Goal: Information Seeking & Learning: Find specific fact

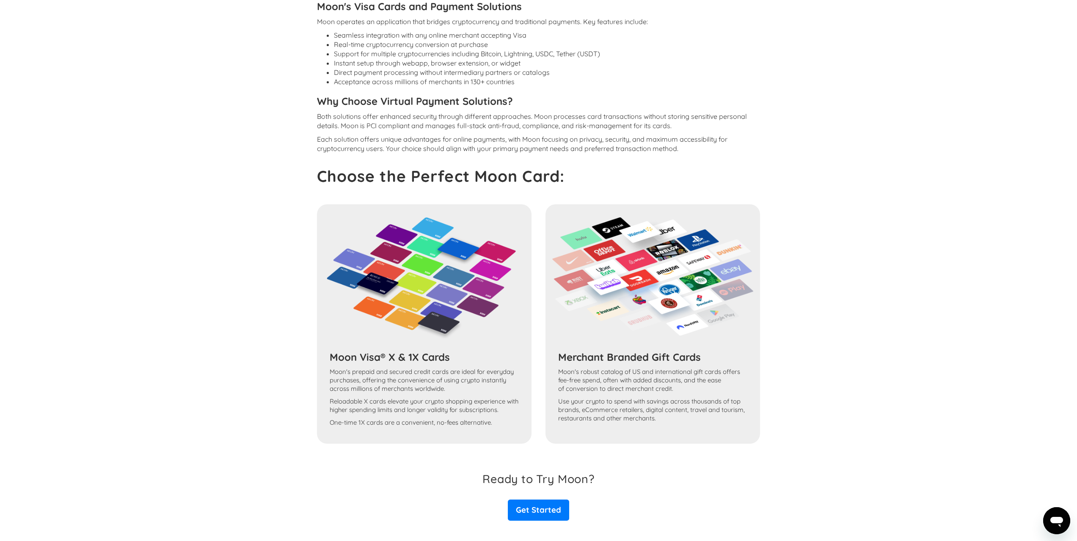
scroll to position [1384, 0]
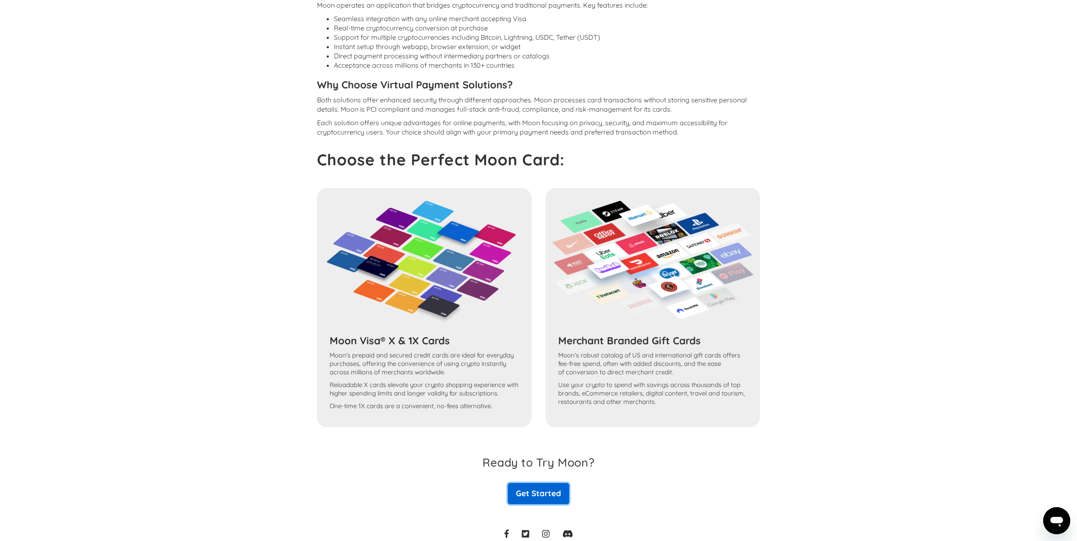
click at [555, 483] on link "Get Started" at bounding box center [538, 493] width 61 height 21
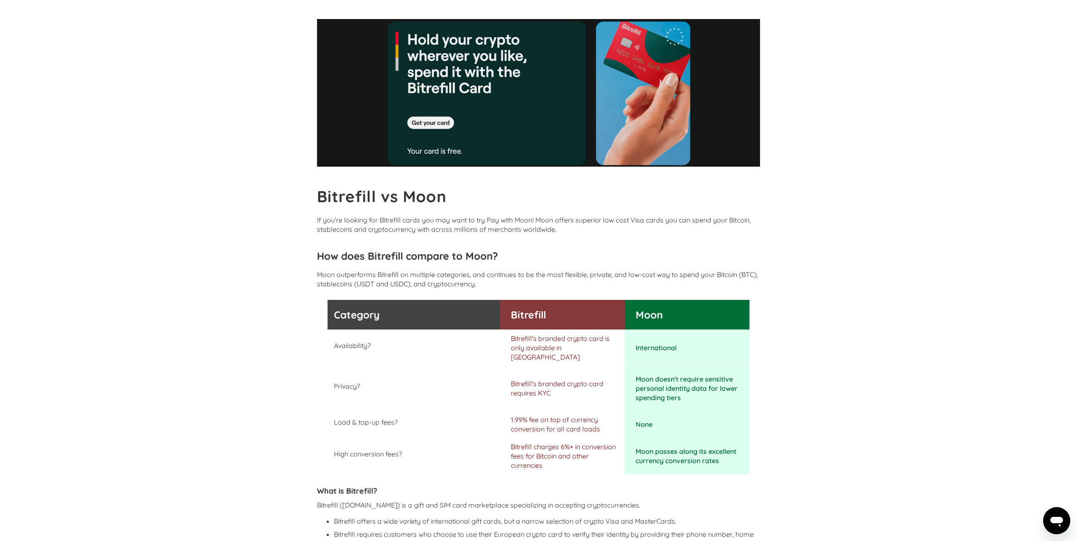
scroll to position [0, 0]
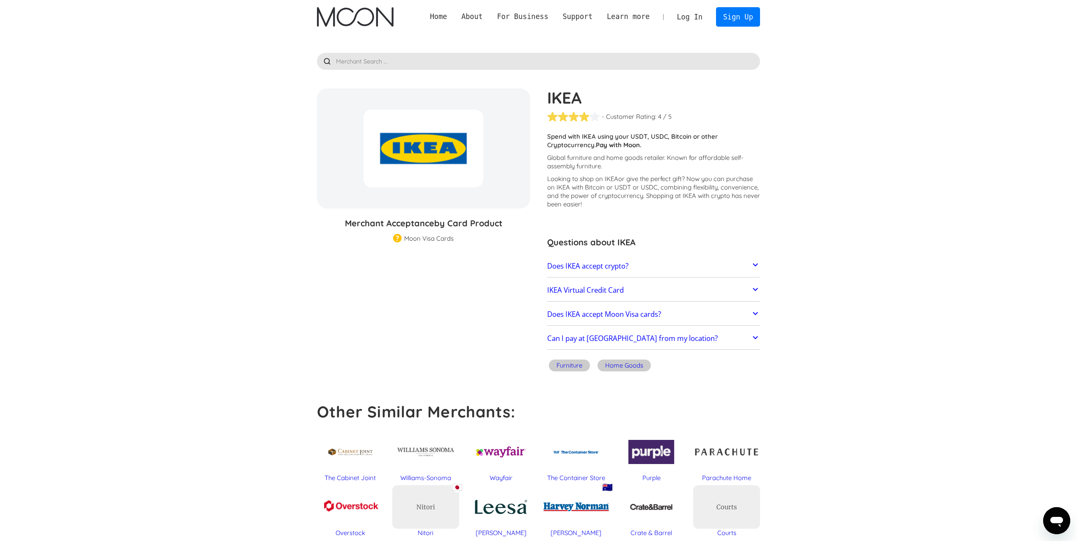
click at [614, 267] on h2 "Does IKEA accept crypto?" at bounding box center [587, 266] width 81 height 8
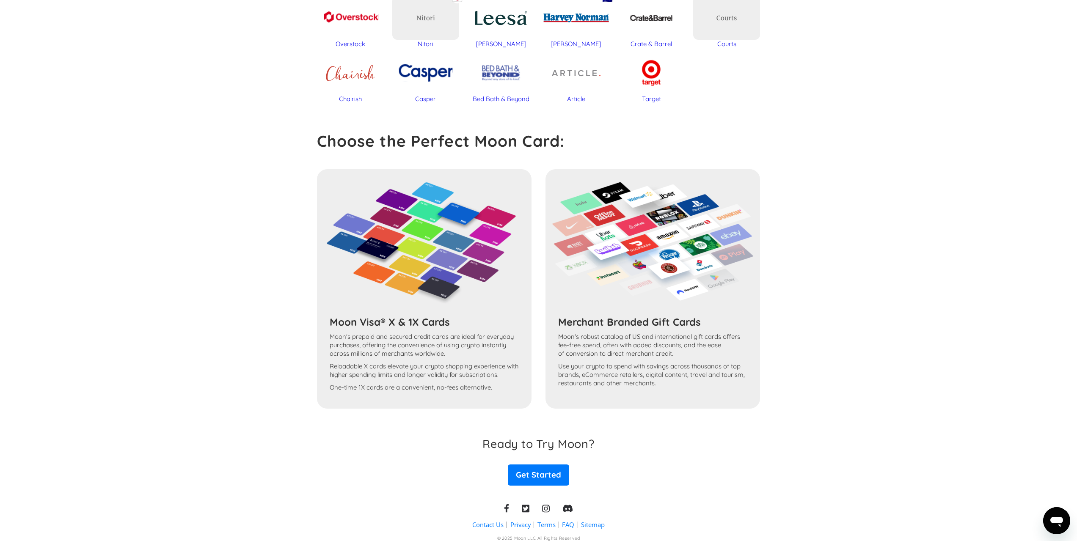
scroll to position [572, 0]
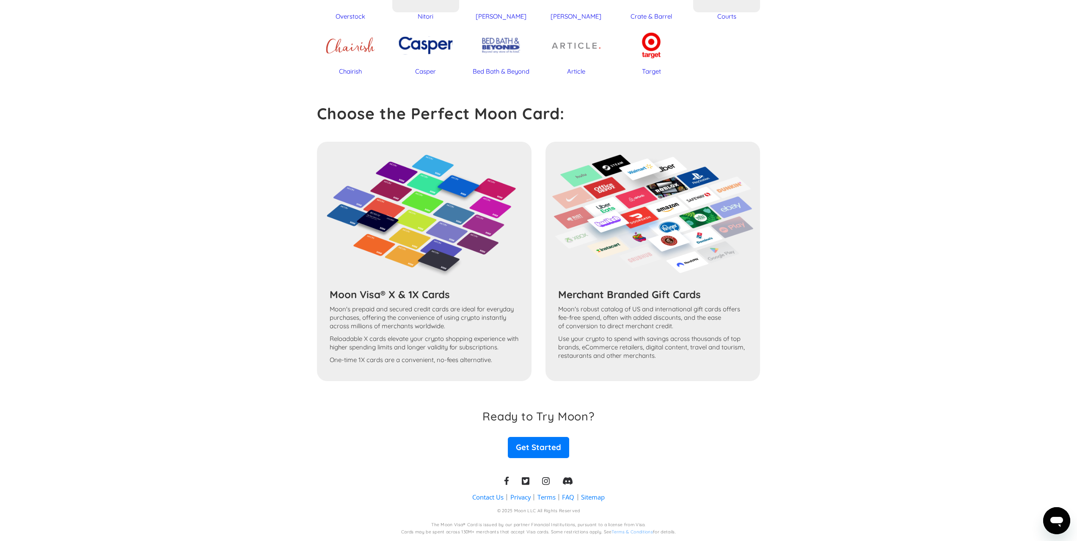
click at [610, 225] on img at bounding box center [653, 213] width 202 height 119
click at [606, 226] on img at bounding box center [653, 213] width 202 height 119
click at [599, 295] on h3 "Merchant Branded Gift Cards" at bounding box center [652, 294] width 189 height 13
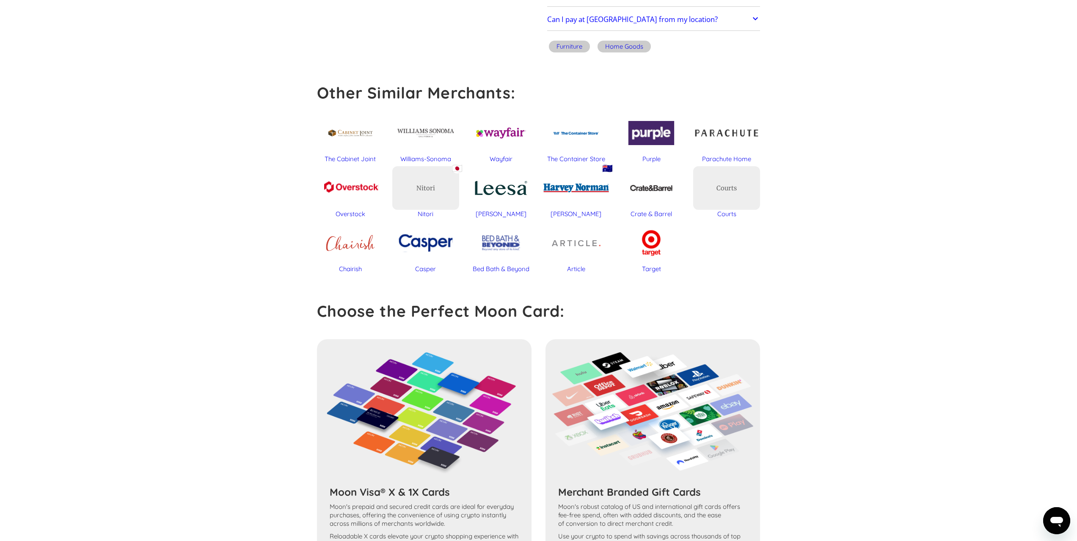
scroll to position [0, 0]
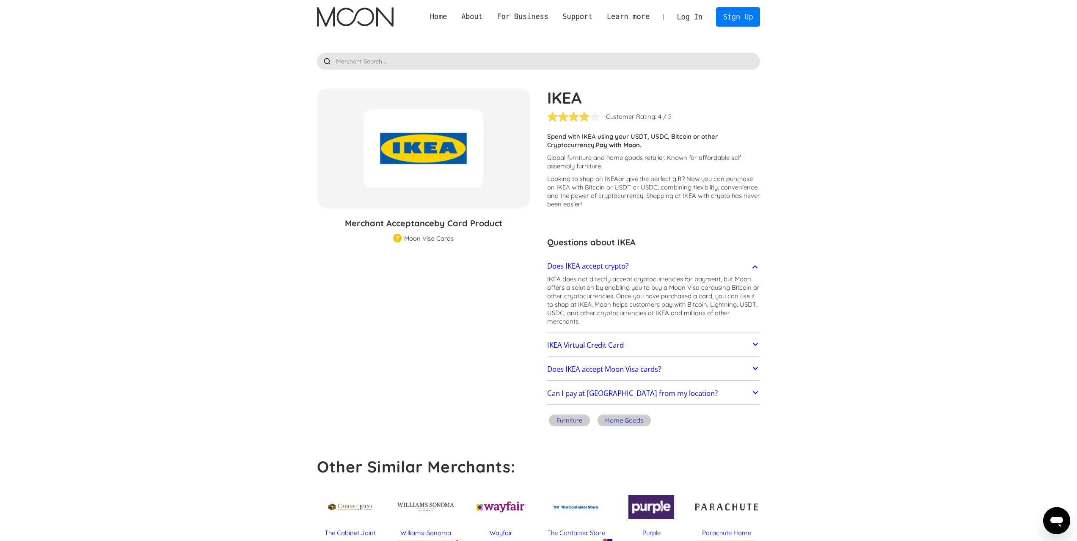
click at [435, 65] on input "text" at bounding box center [538, 61] width 443 height 17
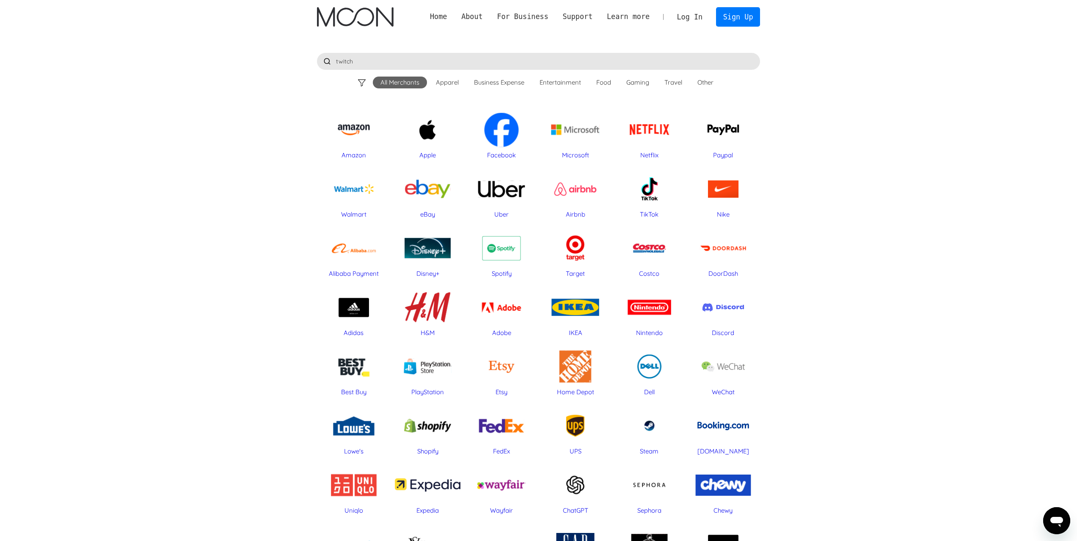
type input "twitch"
click at [388, 62] on input "twitch" at bounding box center [538, 61] width 443 height 17
drag, startPoint x: 362, startPoint y: 62, endPoint x: 354, endPoint y: 62, distance: 8.0
click at [354, 62] on input "twitch" at bounding box center [538, 61] width 443 height 17
click at [327, 62] on div at bounding box center [327, 61] width 17 height 17
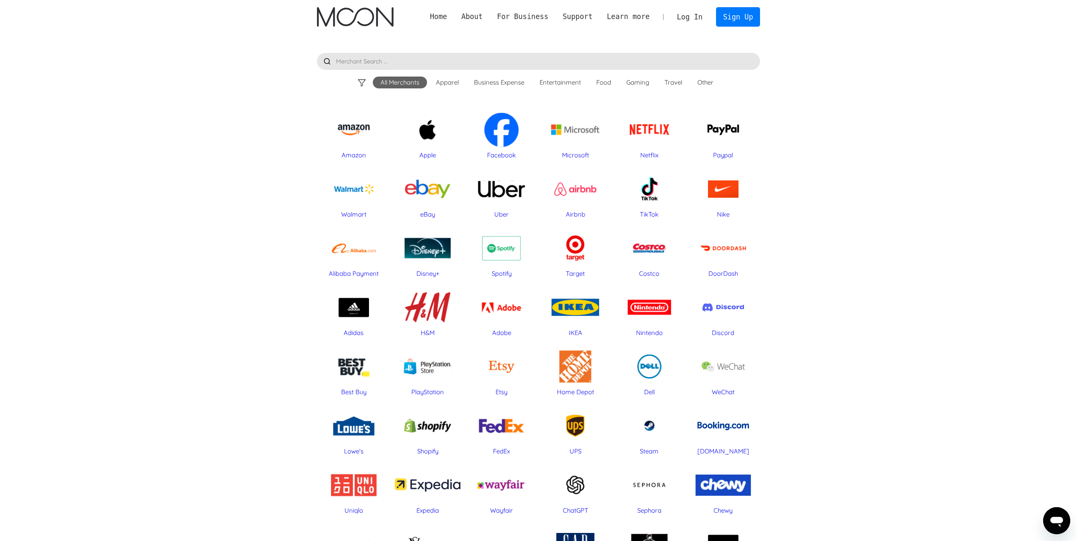
click at [407, 59] on input "text" at bounding box center [538, 61] width 443 height 17
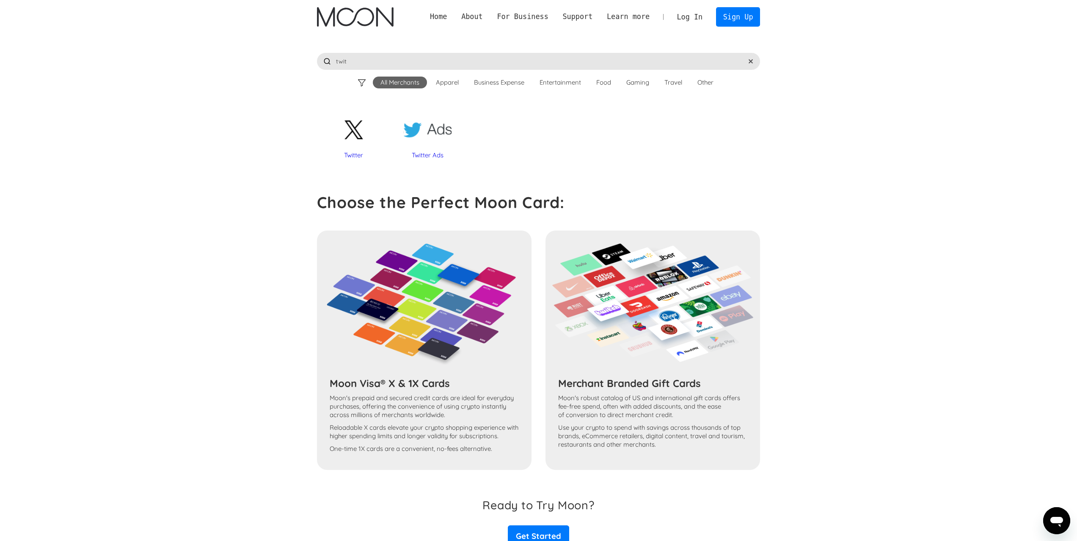
type input "twi"
drag, startPoint x: 383, startPoint y: 64, endPoint x: 194, endPoint y: 59, distance: 189.2
click at [195, 59] on div "Home About About Moon Careers Founder's Letter For Business Business Moon APIs …" at bounding box center [538, 318] width 1077 height 636
